Goal: Task Accomplishment & Management: Manage account settings

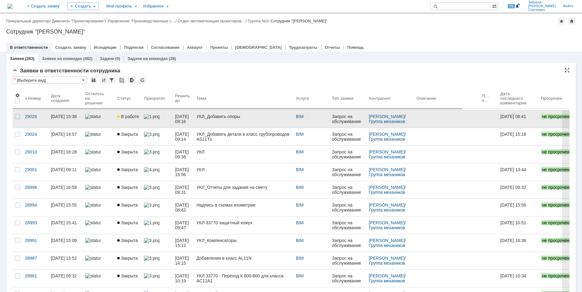
click at [140, 115] on link "В работе" at bounding box center [128, 118] width 27 height 17
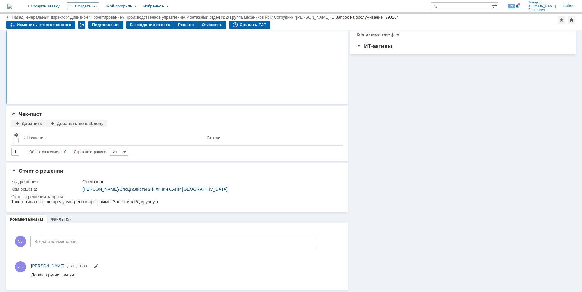
click at [56, 216] on div "Файлы (5)" at bounding box center [61, 219] width 28 height 9
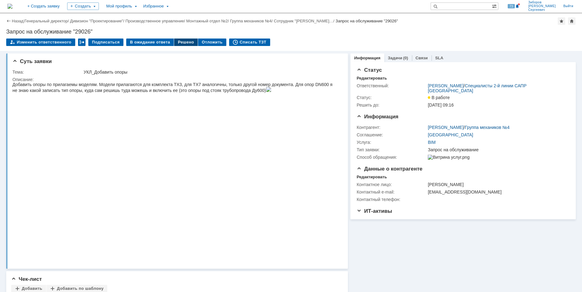
click at [180, 42] on div "Решено" at bounding box center [186, 42] width 24 height 7
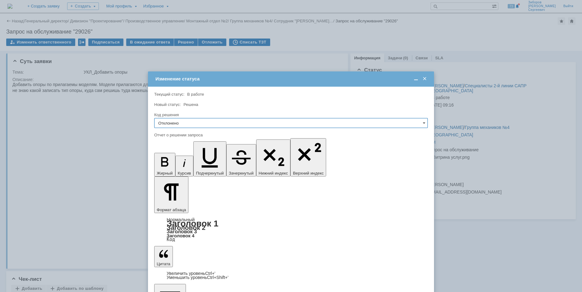
click at [176, 121] on input "Отклонено" at bounding box center [290, 123] width 273 height 10
click at [173, 163] on div "Решено" at bounding box center [290, 165] width 273 height 10
type input "Решено"
drag, startPoint x: 155, startPoint y: 1792, endPoint x: 277, endPoint y: 1939, distance: 191.2
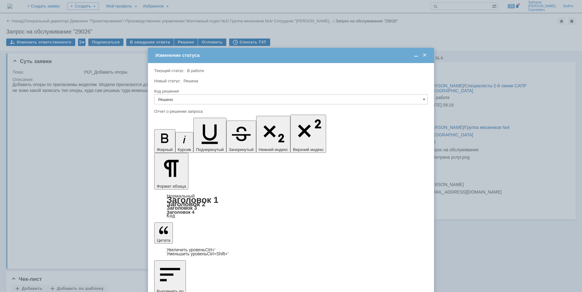
scroll to position [85, 0]
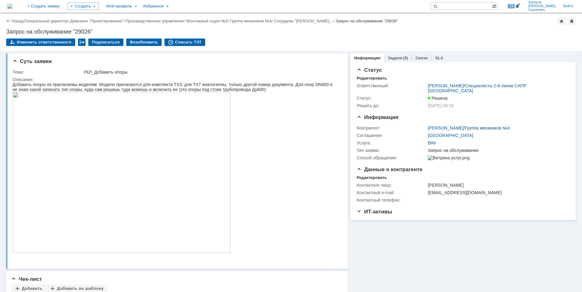
scroll to position [0, 0]
click at [12, 6] on img at bounding box center [9, 6] width 5 height 5
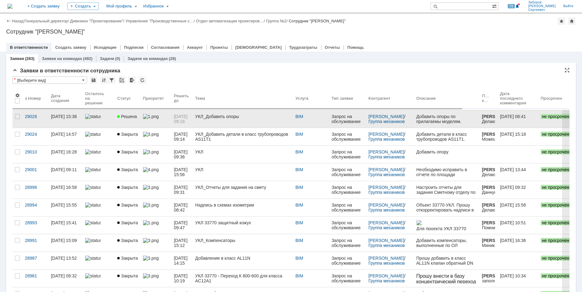
click at [232, 118] on div "УКЛ_Добавить опоры" at bounding box center [242, 116] width 95 height 5
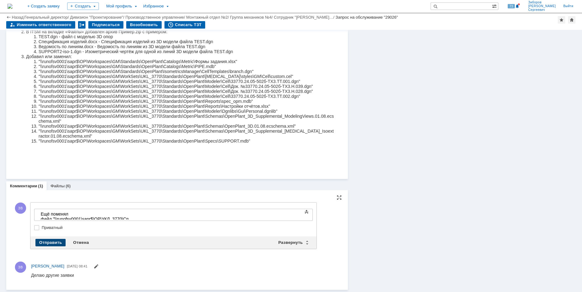
click at [52, 240] on div "Отправить" at bounding box center [50, 242] width 30 height 7
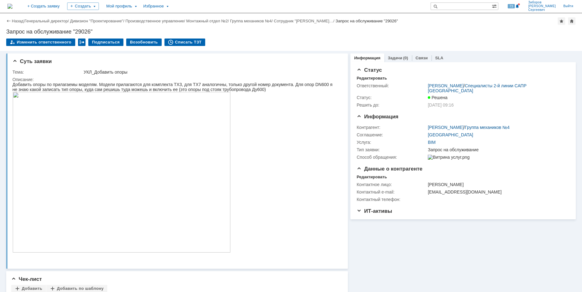
click at [12, 5] on img at bounding box center [9, 6] width 5 height 5
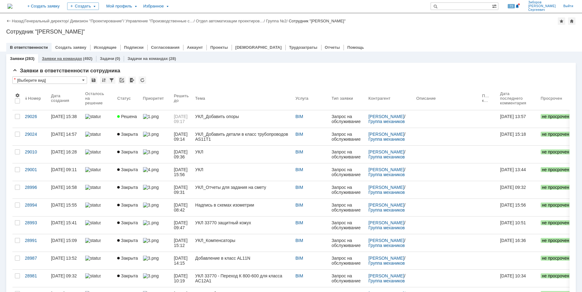
click at [73, 58] on link "Заявки на командах" at bounding box center [62, 58] width 40 height 5
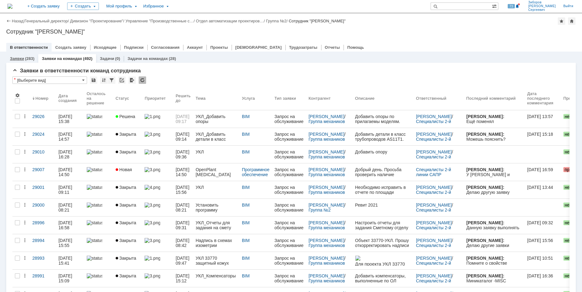
click at [22, 58] on link "Заявки" at bounding box center [17, 58] width 14 height 5
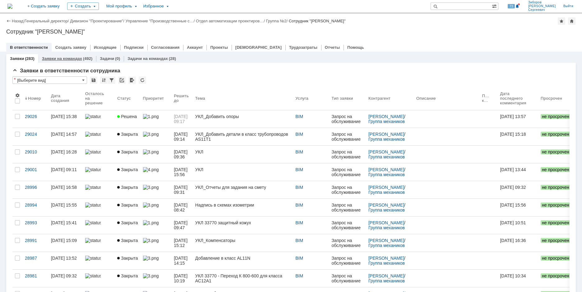
click at [66, 55] on div "Заявки на командах (492)" at bounding box center [67, 58] width 58 height 9
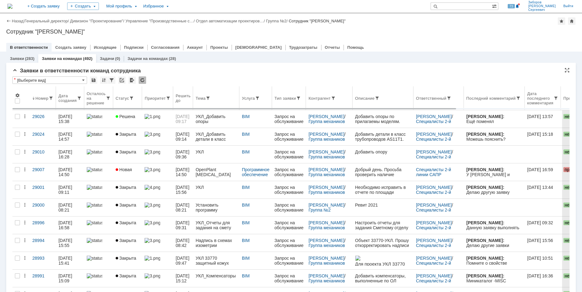
click at [80, 95] on div "Дата создания" at bounding box center [69, 98] width 23 height 9
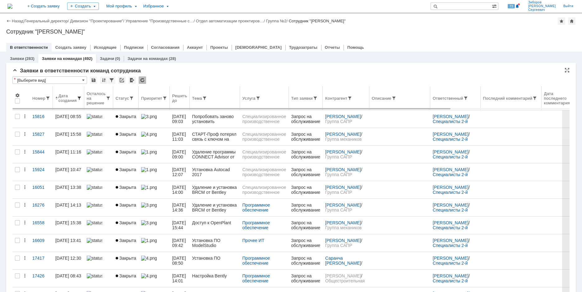
click at [80, 98] on span at bounding box center [79, 98] width 5 height 5
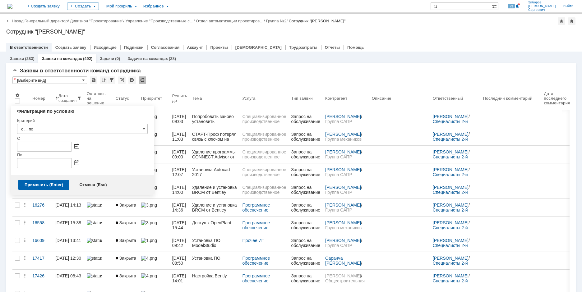
click at [79, 146] on div at bounding box center [82, 147] width 130 height 10
click at [78, 146] on span at bounding box center [76, 146] width 5 height 5
click at [34, 159] on div at bounding box center [34, 161] width 4 height 4
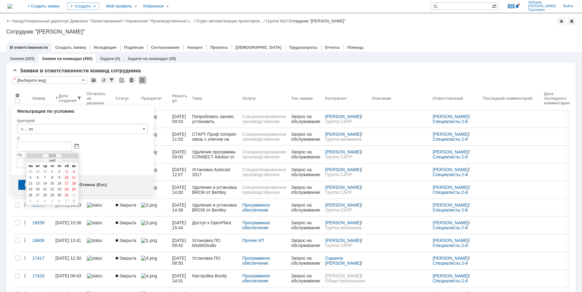
click at [34, 159] on div at bounding box center [34, 161] width 4 height 4
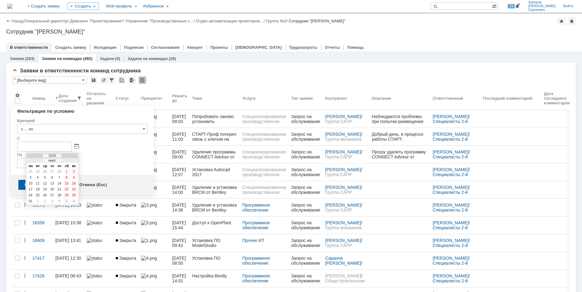
click at [34, 159] on div at bounding box center [34, 161] width 4 height 4
click at [44, 170] on div "1" at bounding box center [45, 171] width 6 height 5
type input "01.01.2025 00:00"
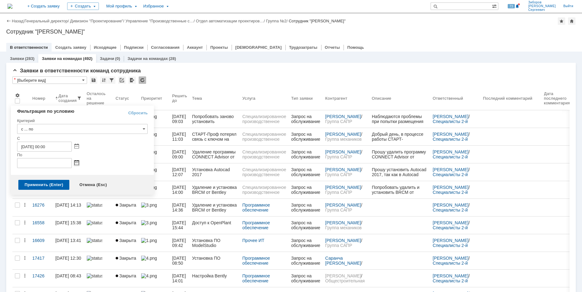
click at [77, 162] on span at bounding box center [76, 163] width 5 height 5
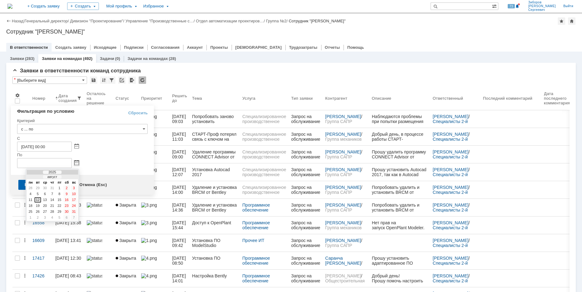
click at [38, 198] on div "12" at bounding box center [37, 199] width 6 height 5
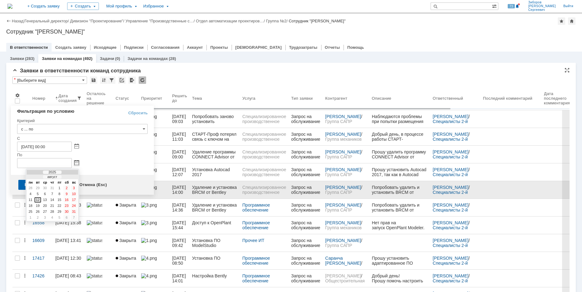
type input "12.08.2025 23:59"
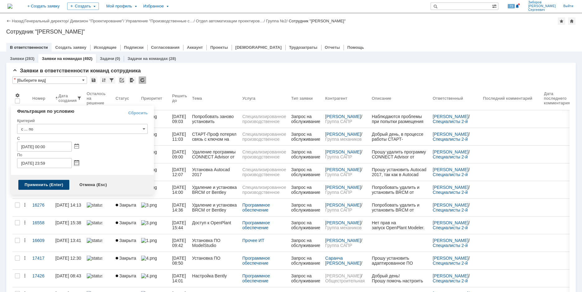
click at [38, 185] on div "Применить (Enter)" at bounding box center [43, 185] width 51 height 10
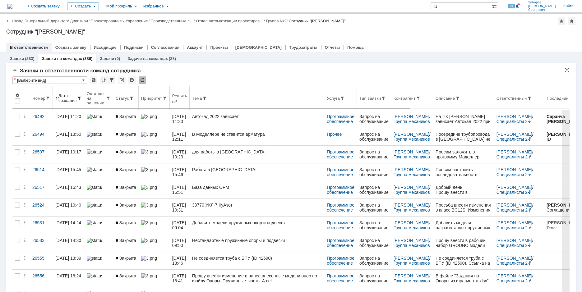
click at [77, 94] on div "Дата создания" at bounding box center [67, 98] width 18 height 9
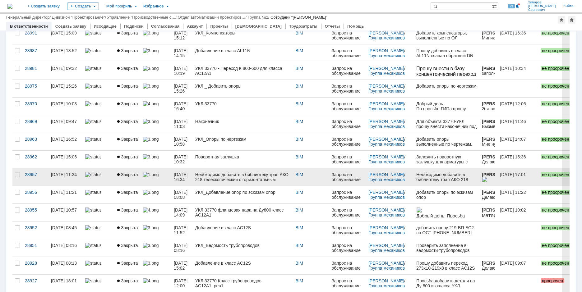
click at [189, 175] on span "[DATE] 16:34" at bounding box center [181, 177] width 15 height 10
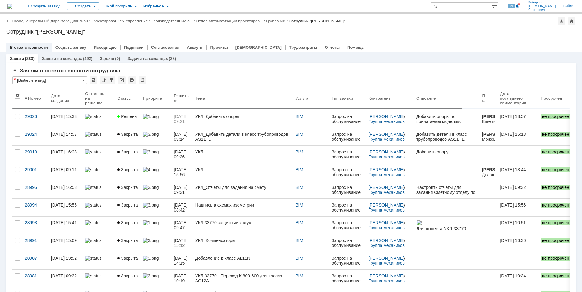
drag, startPoint x: 441, startPoint y: 109, endPoint x: 365, endPoint y: 111, distance: 75.8
click at [365, 111] on body "Идет загрузка, пожалуйста, подождите. На домашнюю + Создать заявку Создать Мой …" at bounding box center [291, 146] width 582 height 292
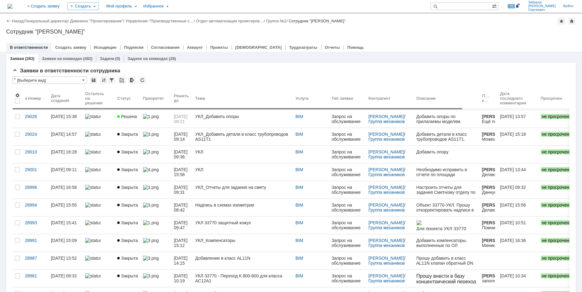
drag, startPoint x: 456, startPoint y: 108, endPoint x: 356, endPoint y: 108, distance: 99.4
click at [356, 108] on body "Идет загрузка, пожалуйста, подождите. На домашнюю + Создать заявку Создать Мой …" at bounding box center [291, 146] width 582 height 292
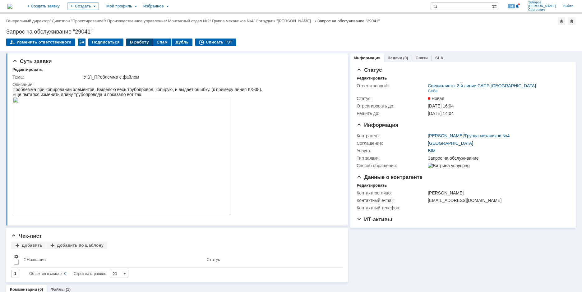
click at [138, 42] on div "В работу" at bounding box center [139, 42] width 26 height 7
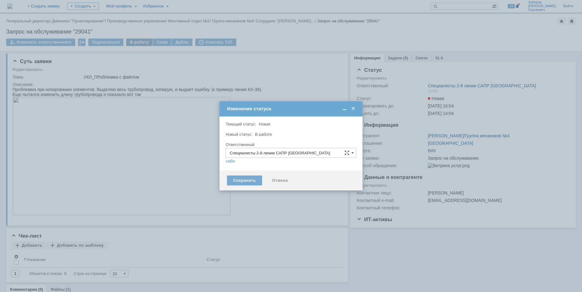
type input "[PERSON_NAME]"
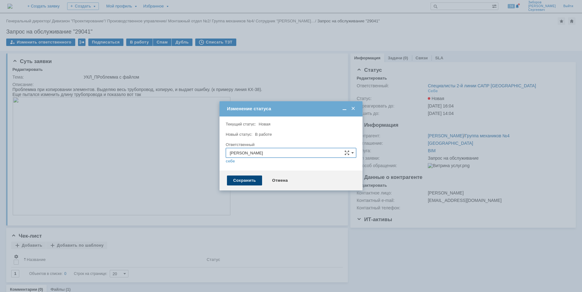
click at [248, 182] on div "Сохранить" at bounding box center [244, 181] width 35 height 10
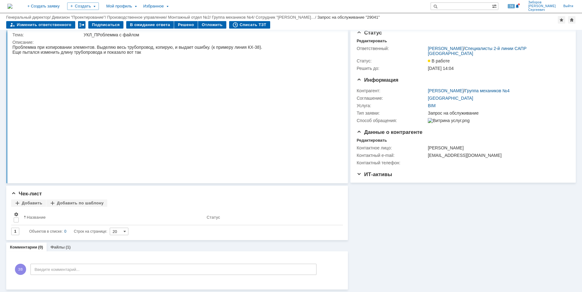
scroll to position [16, 0]
click at [56, 248] on link "Файлы" at bounding box center [57, 247] width 14 height 5
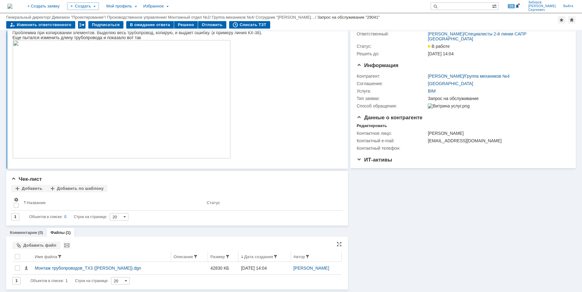
scroll to position [31, 0]
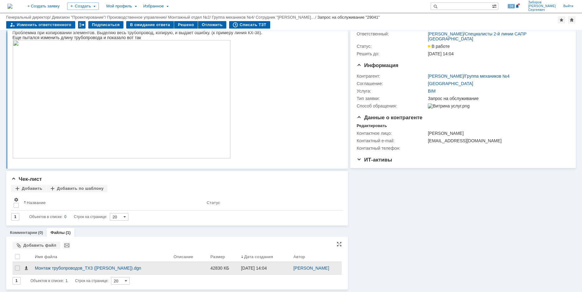
click at [27, 268] on span at bounding box center [26, 268] width 5 height 5
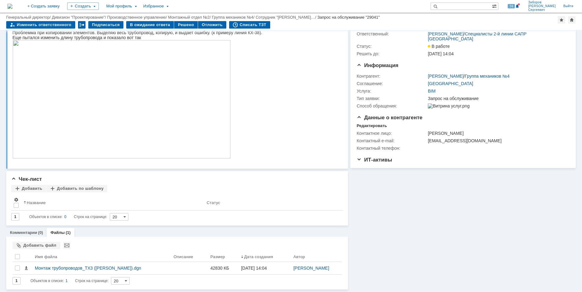
click at [12, 5] on img at bounding box center [9, 6] width 5 height 5
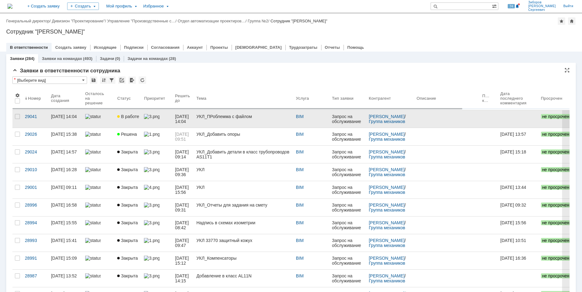
click at [151, 115] on div at bounding box center [157, 116] width 26 height 5
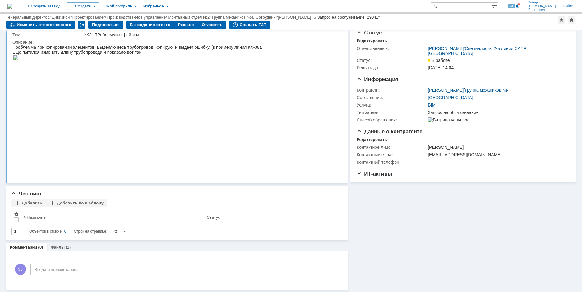
scroll to position [16, 0]
click at [56, 246] on link "Файлы" at bounding box center [57, 247] width 14 height 5
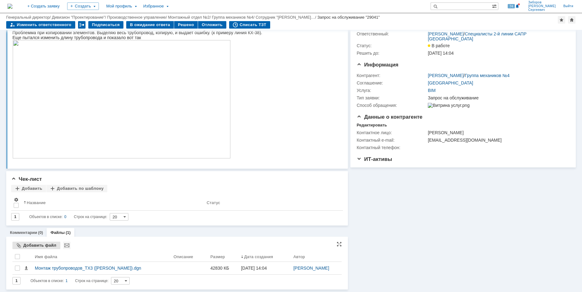
scroll to position [31, 0]
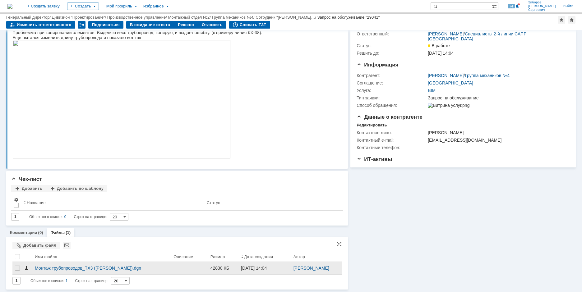
click at [25, 267] on span at bounding box center [26, 268] width 5 height 5
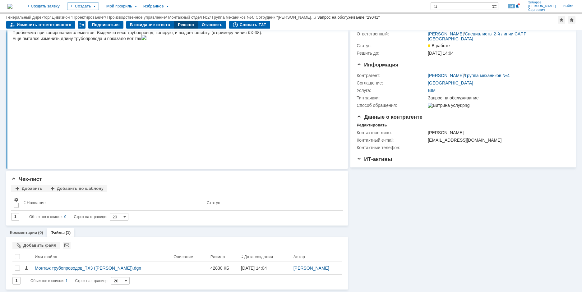
click at [184, 24] on div "Решено" at bounding box center [186, 24] width 24 height 7
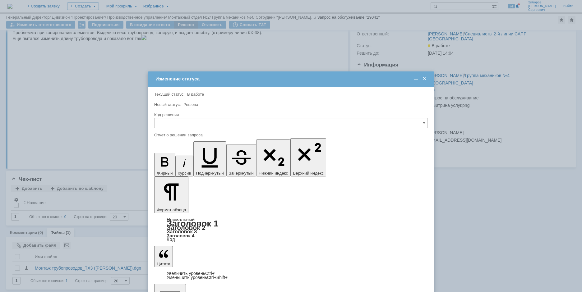
scroll to position [0, 0]
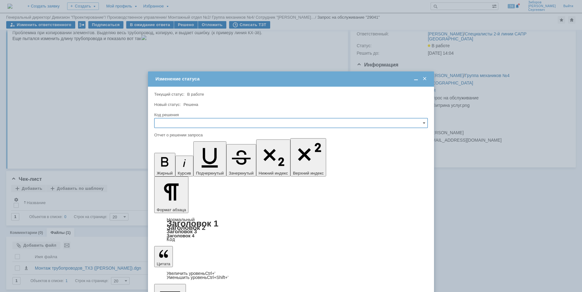
click at [162, 122] on input "text" at bounding box center [290, 123] width 273 height 10
click at [175, 163] on span "Решено" at bounding box center [290, 165] width 265 height 5
type input "Решено"
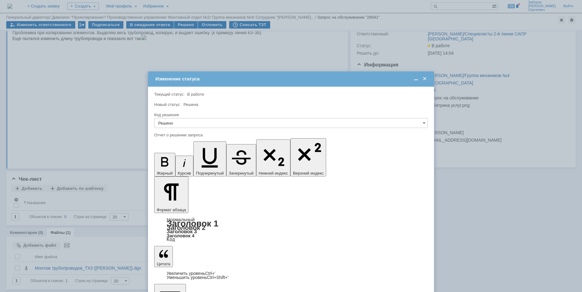
drag, startPoint x: 160, startPoint y: 1805, endPoint x: 170, endPoint y: 1812, distance: 12.2
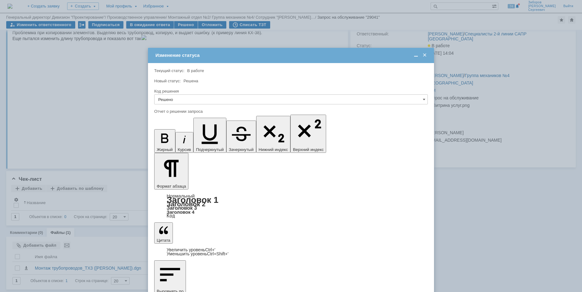
scroll to position [41, 0]
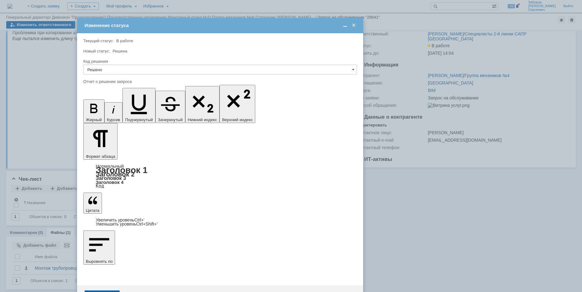
drag, startPoint x: 218, startPoint y: 57, endPoint x: 147, endPoint y: 27, distance: 77.4
click at [147, 27] on div "Изменение статуса" at bounding box center [221, 26] width 272 height 6
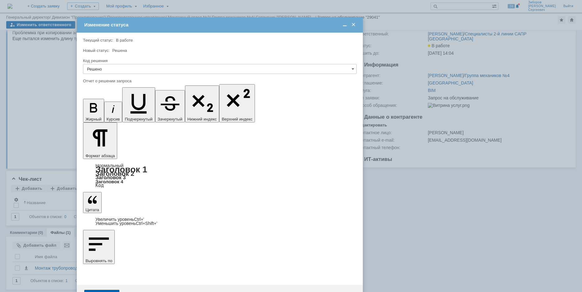
scroll to position [0, 0]
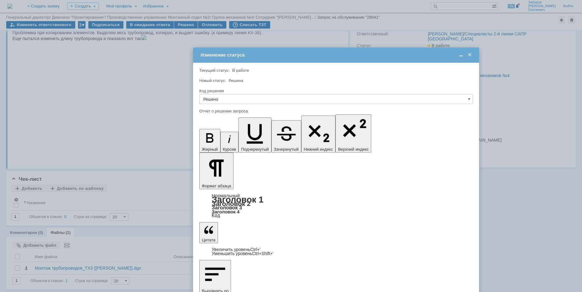
drag, startPoint x: 182, startPoint y: 24, endPoint x: 298, endPoint y: 54, distance: 120.1
click at [298, 54] on div "Изменение статуса" at bounding box center [336, 55] width 272 height 6
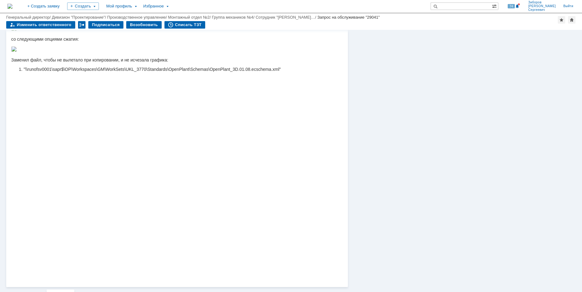
scroll to position [341, 0]
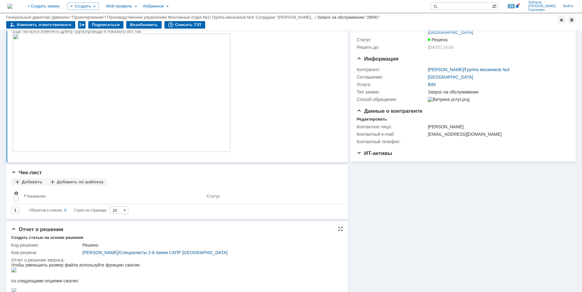
scroll to position [0, 0]
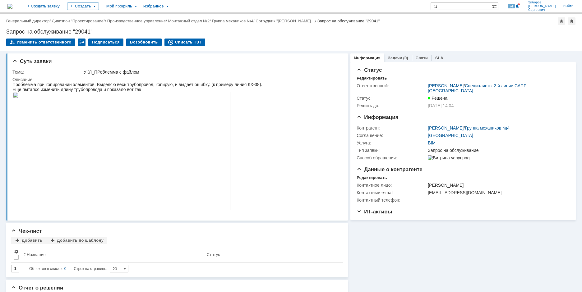
click at [12, 4] on img at bounding box center [9, 6] width 5 height 5
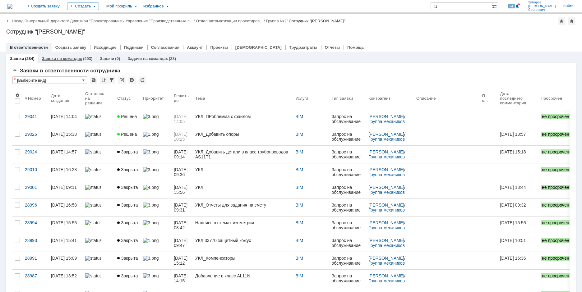
click at [62, 58] on link "Заявки на командах" at bounding box center [62, 58] width 40 height 5
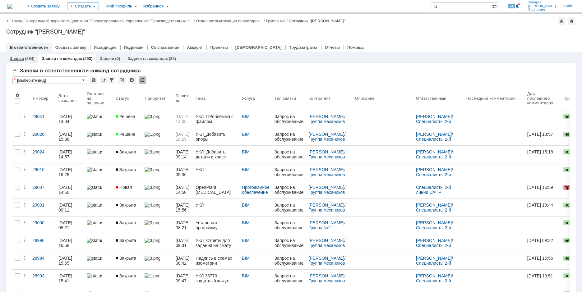
click at [24, 57] on div "Заявки (284)" at bounding box center [22, 59] width 25 height 4
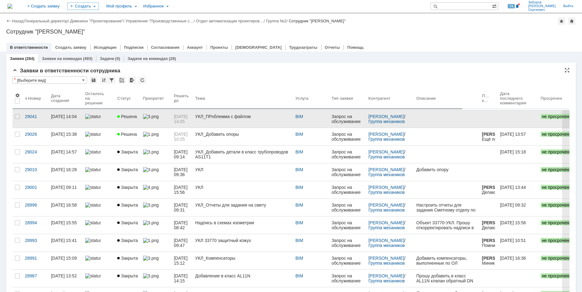
click at [96, 118] on img at bounding box center [93, 116] width 16 height 5
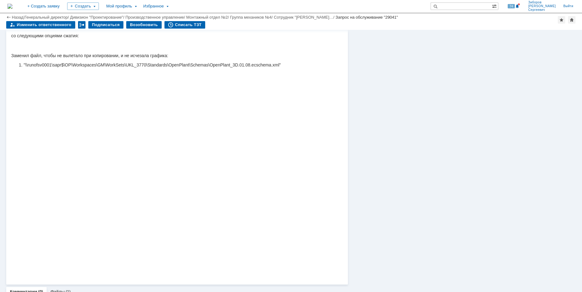
scroll to position [327, 0]
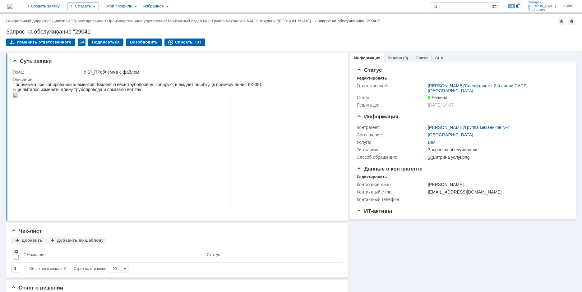
click at [12, 7] on img at bounding box center [9, 6] width 5 height 5
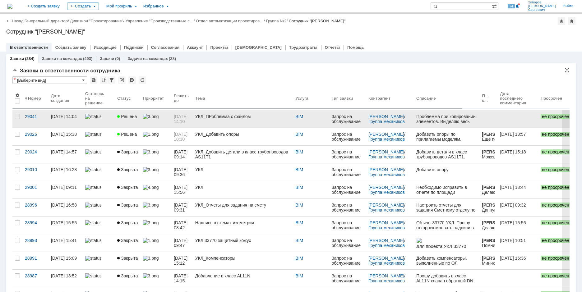
click at [222, 118] on div "УКЛ_ПРоблемма с файлом" at bounding box center [242, 116] width 95 height 5
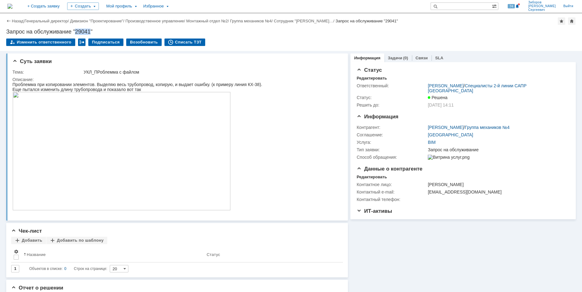
drag, startPoint x: 76, startPoint y: 31, endPoint x: 91, endPoint y: 30, distance: 14.6
click at [91, 30] on div "Запрос на обслуживание "29041"" at bounding box center [290, 32] width 569 height 6
copy div "29041"
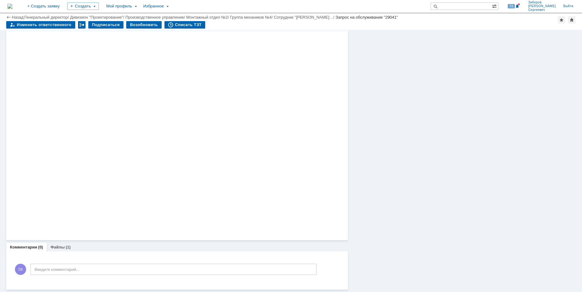
scroll to position [264, 0]
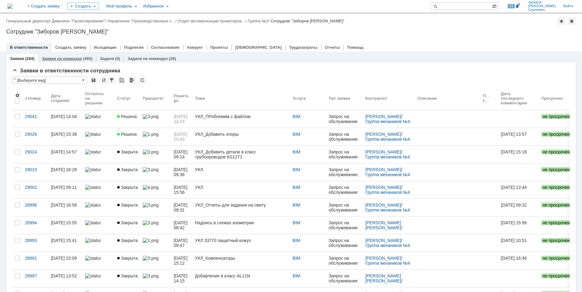
click at [57, 59] on link "Заявки на командах" at bounding box center [62, 58] width 40 height 5
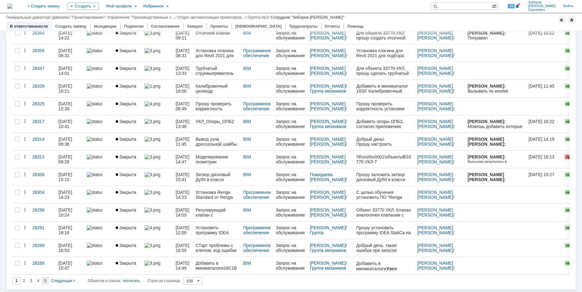
click at [44, 280] on span "5" at bounding box center [45, 281] width 2 height 4
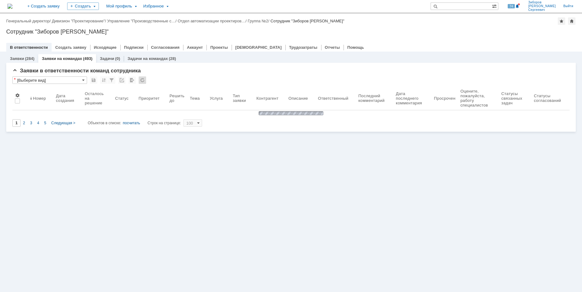
type input "5"
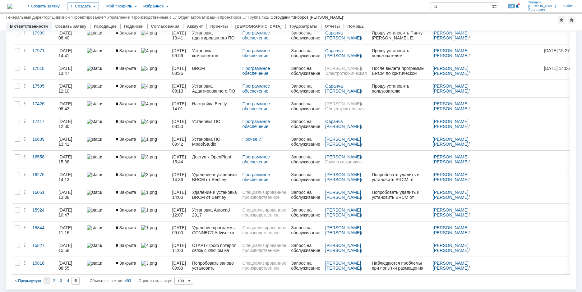
click at [46, 281] on span "1" at bounding box center [47, 281] width 2 height 4
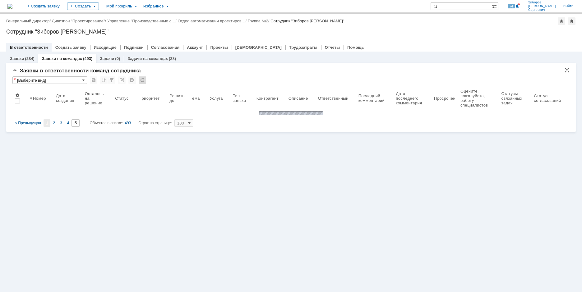
type input "1"
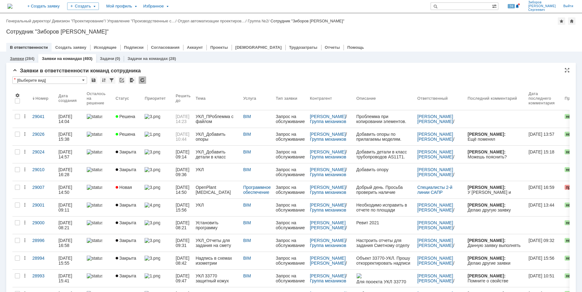
click at [24, 59] on div "Заявки (284)" at bounding box center [22, 59] width 25 height 4
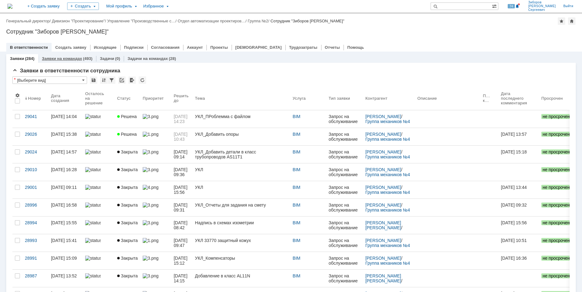
click at [62, 58] on link "Заявки на командах" at bounding box center [62, 58] width 40 height 5
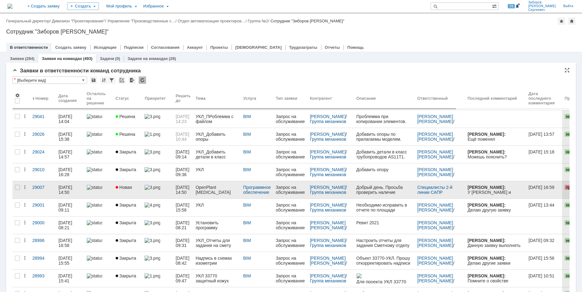
click at [225, 190] on div "OpenPlant [MEDICAL_DATA] версия 10.10.00.71" at bounding box center [216, 190] width 43 height 10
